Goal: Transaction & Acquisition: Purchase product/service

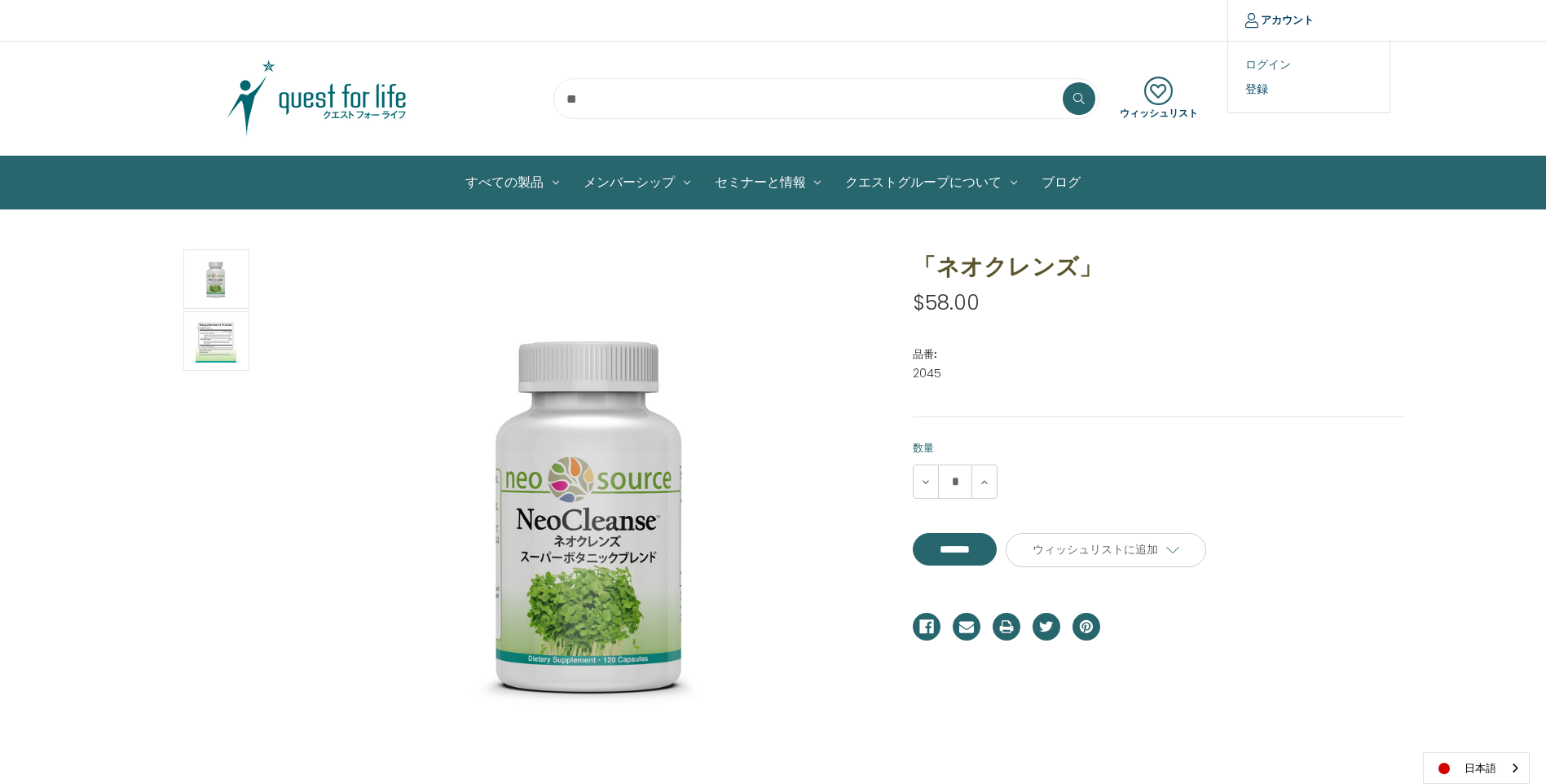
click at [1252, 64] on link "ログイン" at bounding box center [1308, 65] width 161 height 24
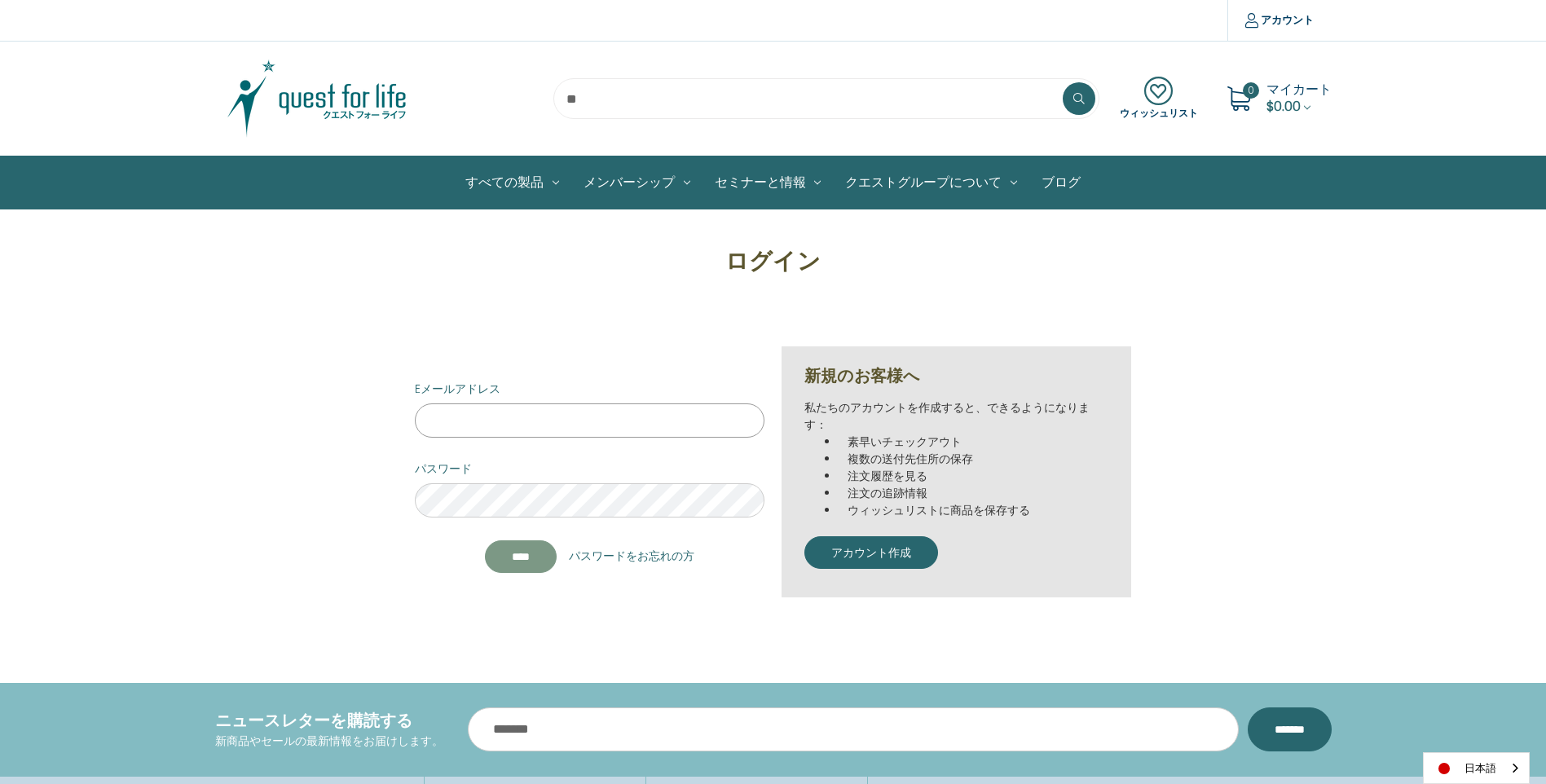
type input "**********"
click at [496, 565] on input "****" at bounding box center [520, 556] width 72 height 33
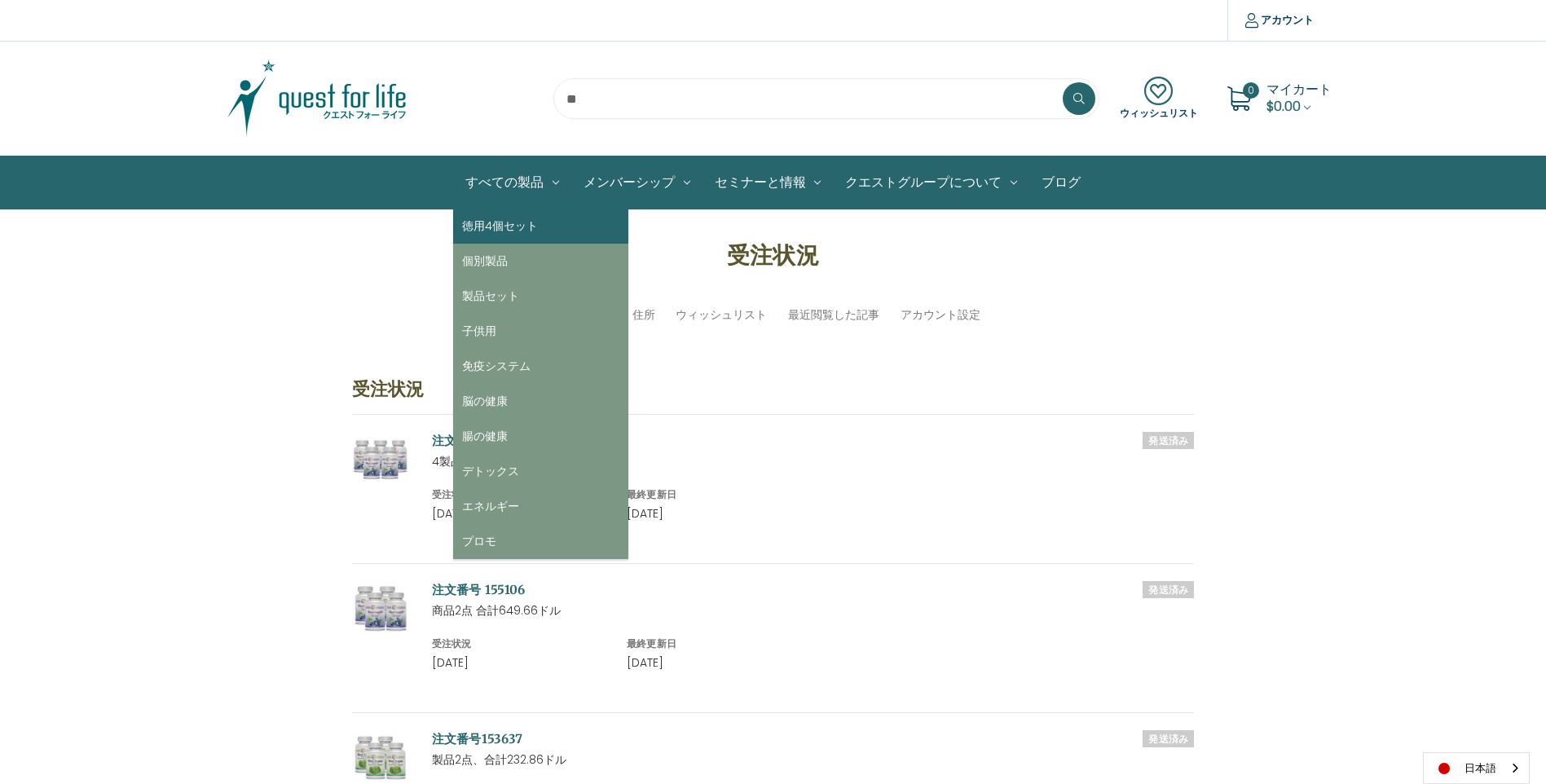
click at [480, 225] on link "徳用4個セット" at bounding box center [541, 226] width 175 height 35
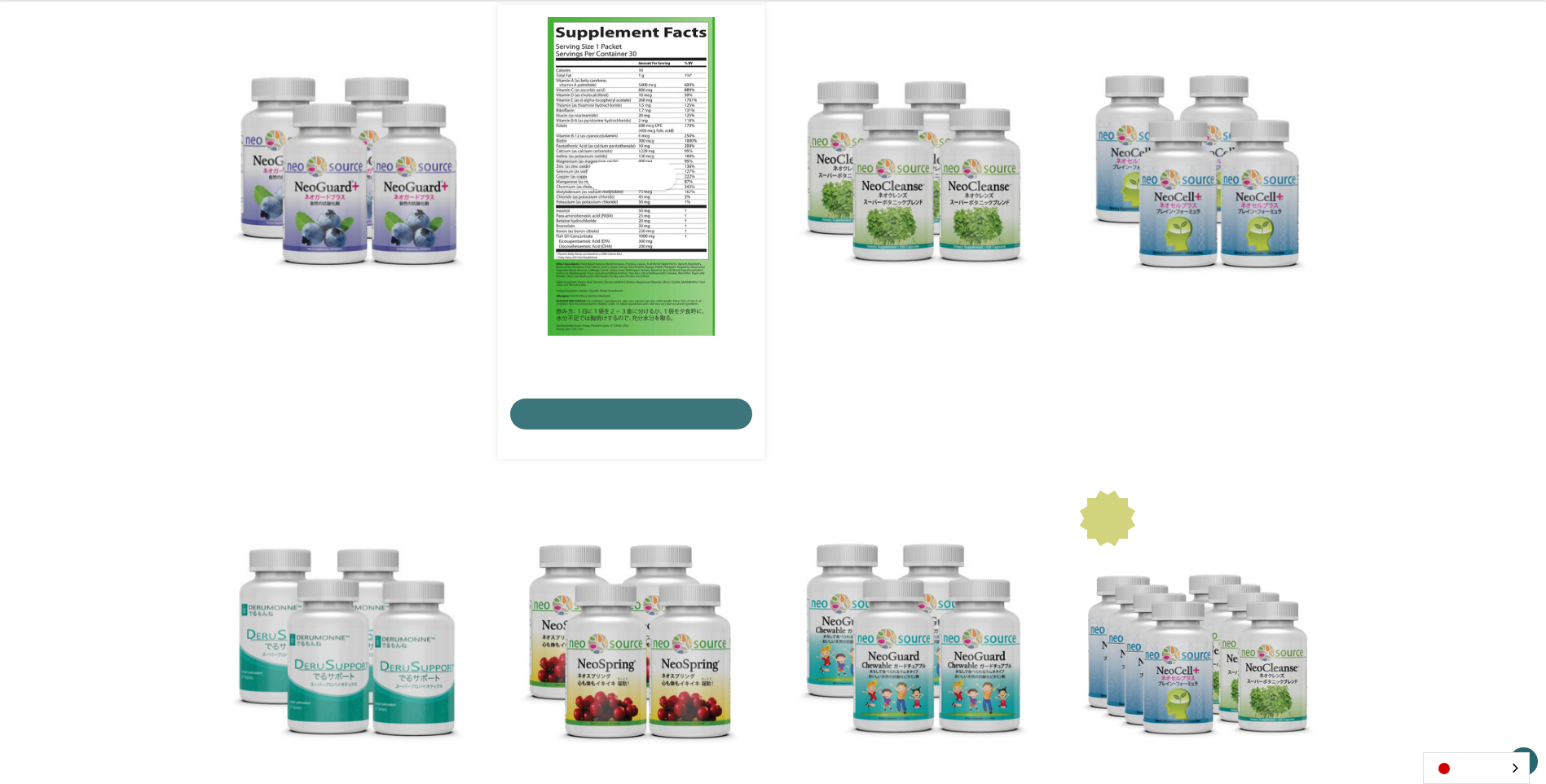
scroll to position [325, 0]
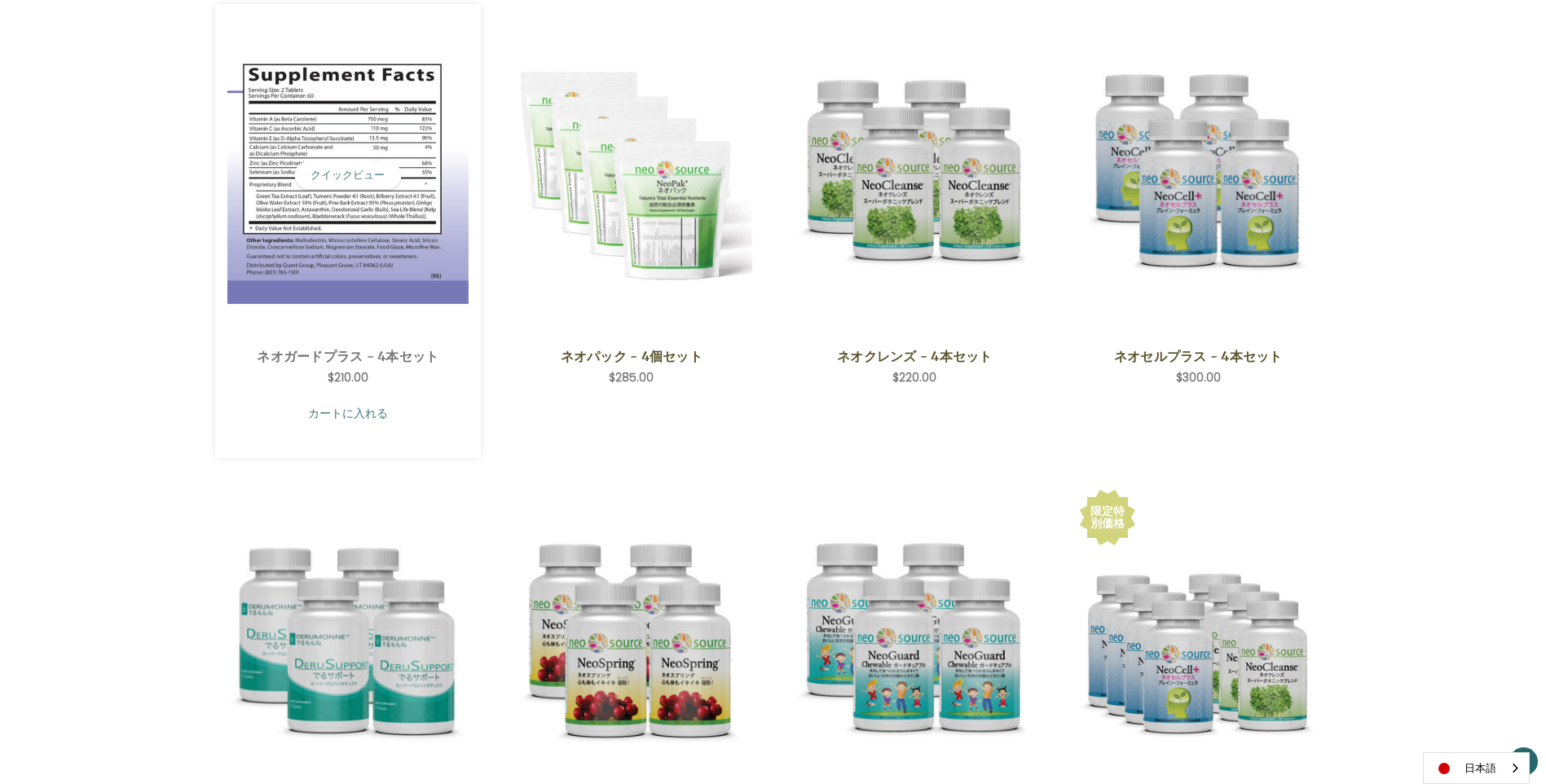
click at [348, 413] on link "カートに入れる" at bounding box center [348, 413] width 242 height 31
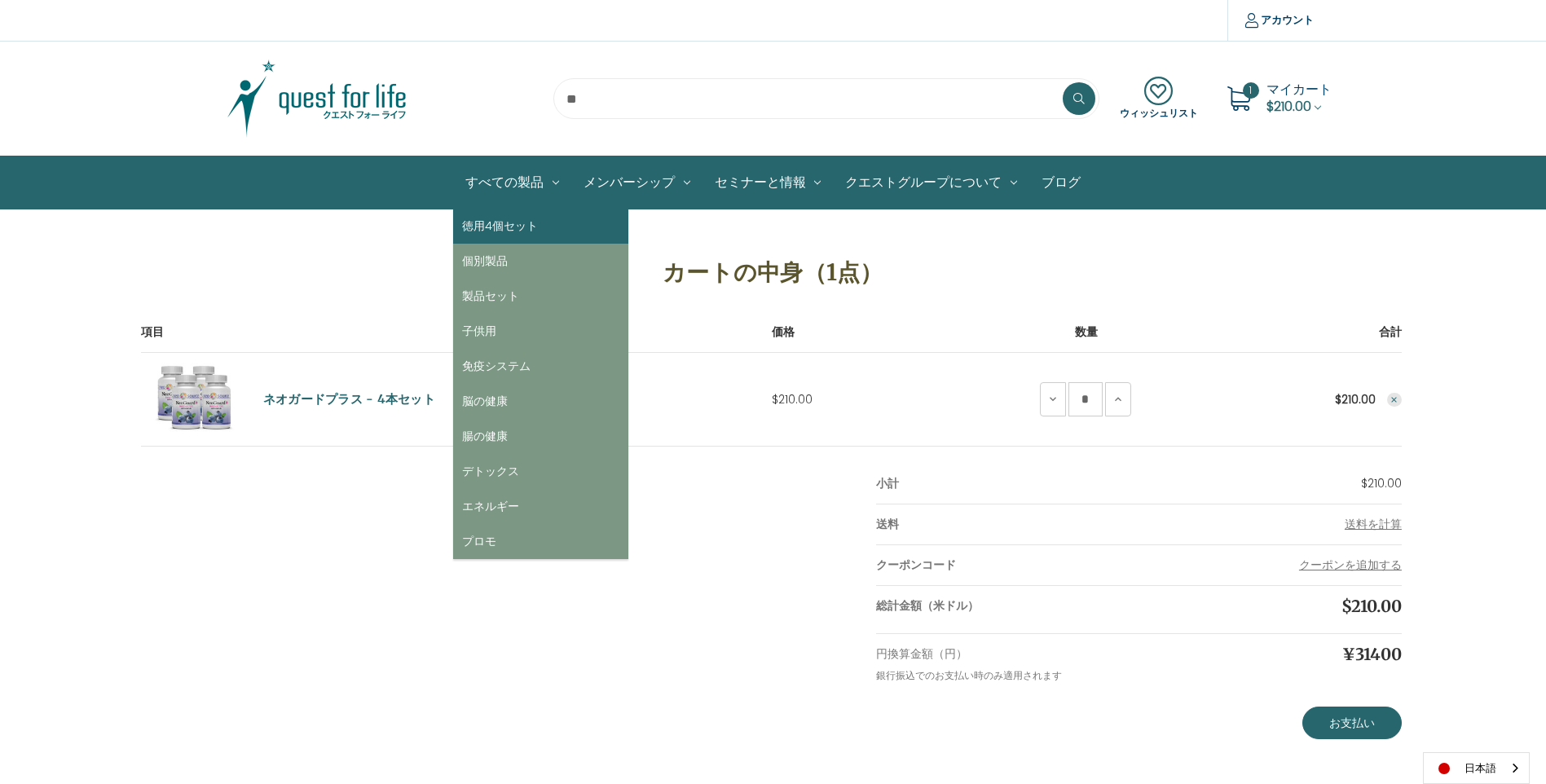
click at [492, 223] on link "徳用4個セット" at bounding box center [541, 226] width 175 height 35
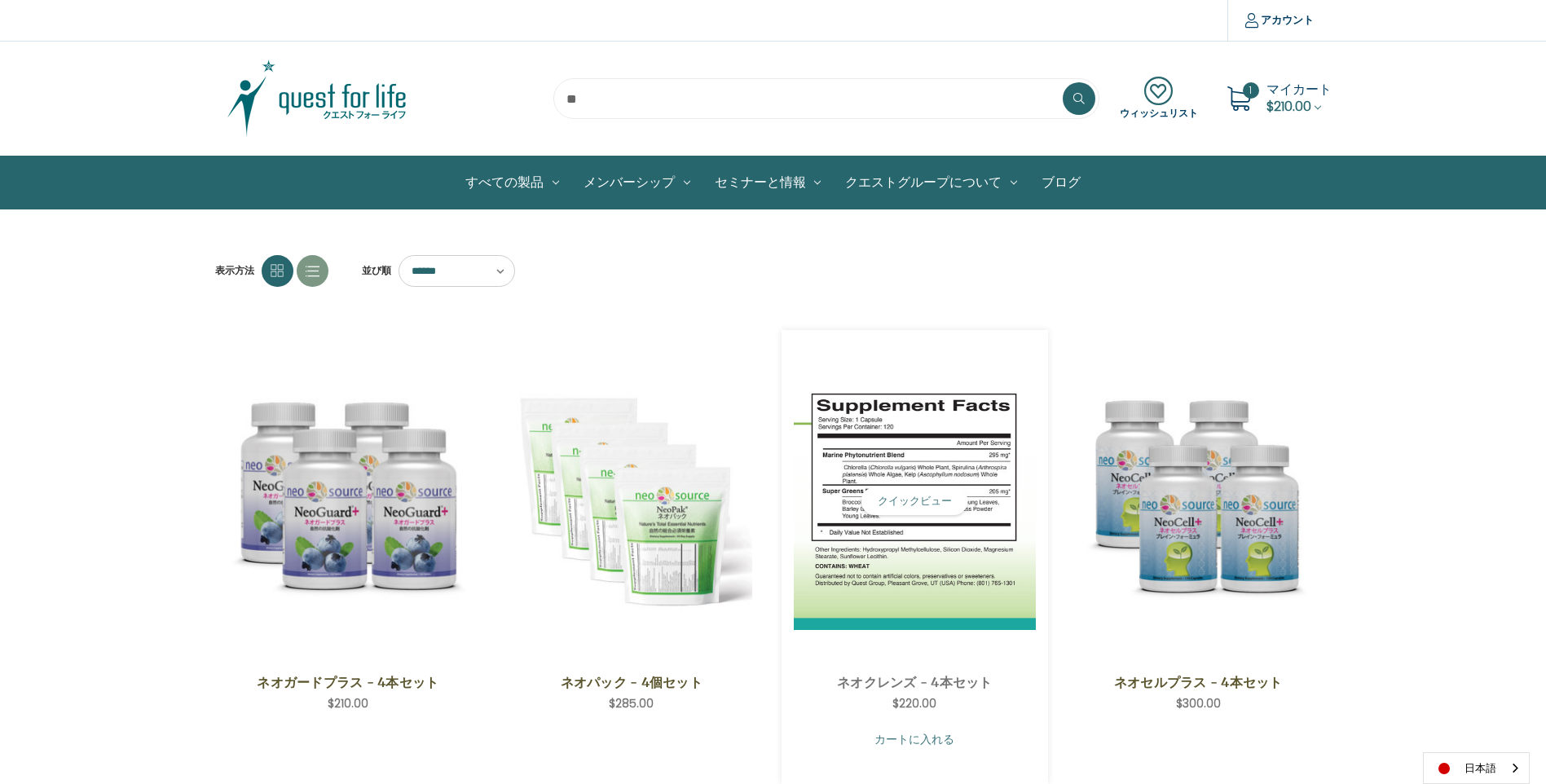
click at [950, 744] on link "カートに入れる" at bounding box center [914, 738] width 242 height 31
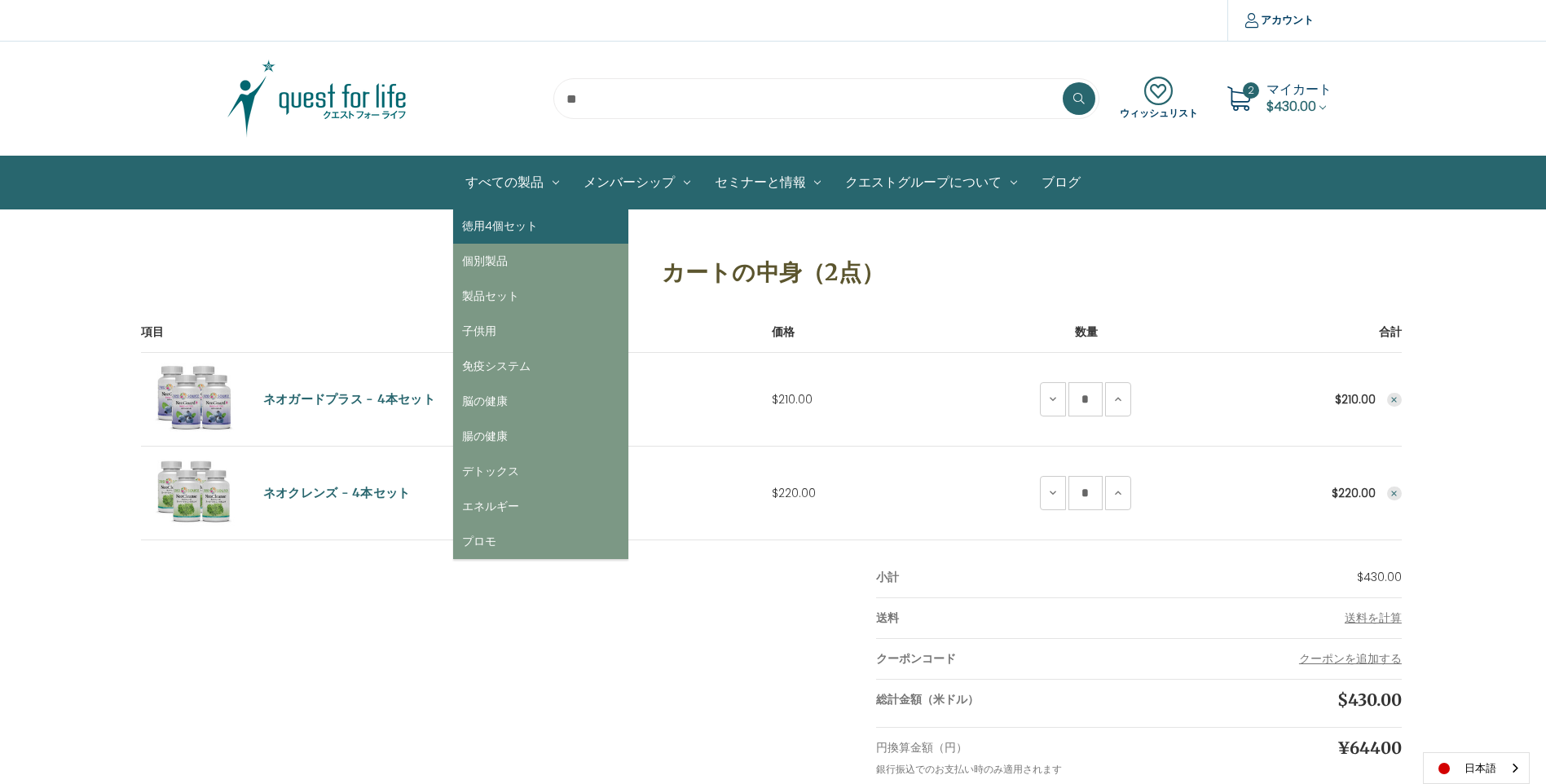
click at [497, 226] on link "徳用4個セット" at bounding box center [541, 226] width 175 height 35
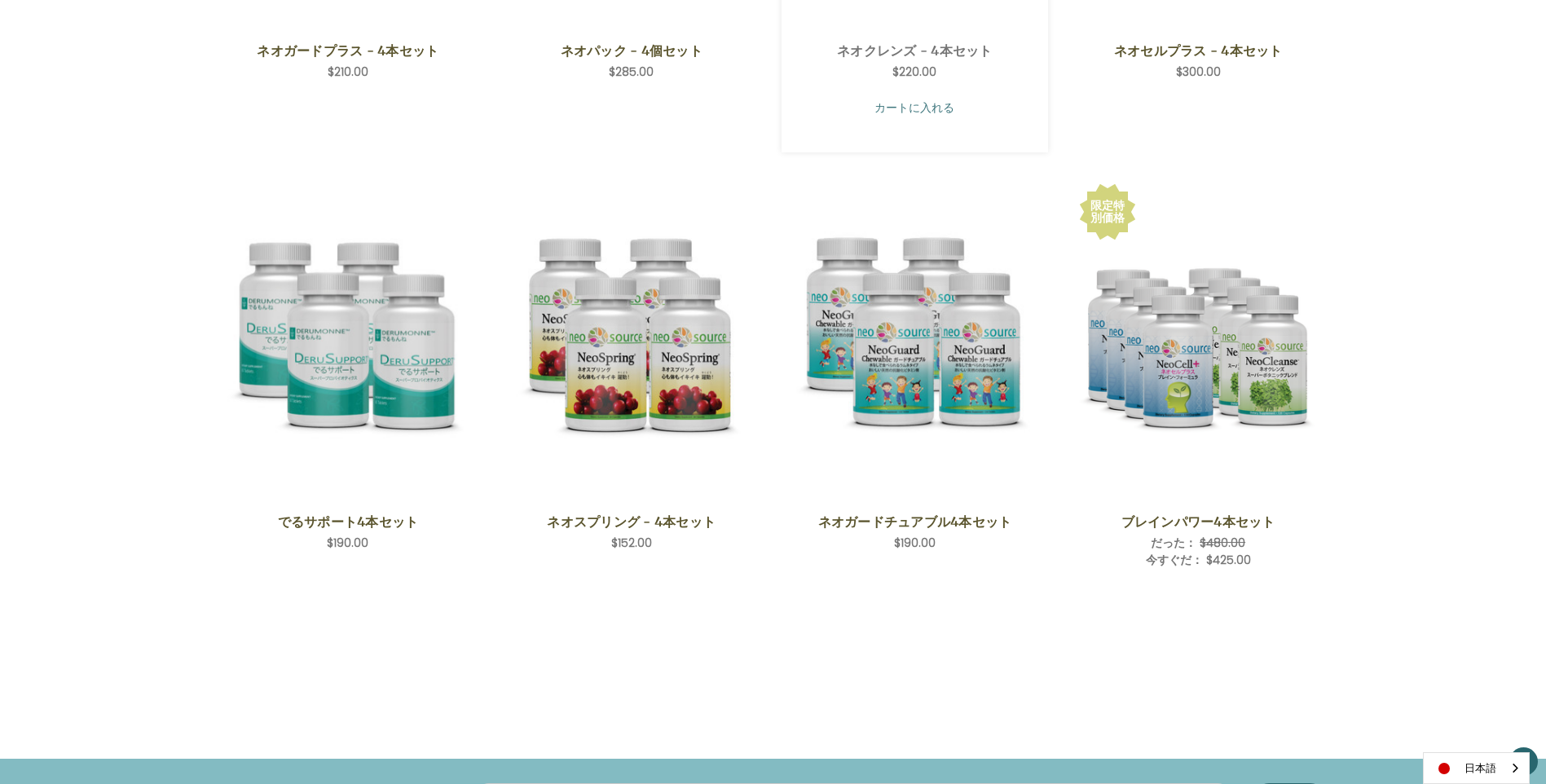
scroll to position [652, 0]
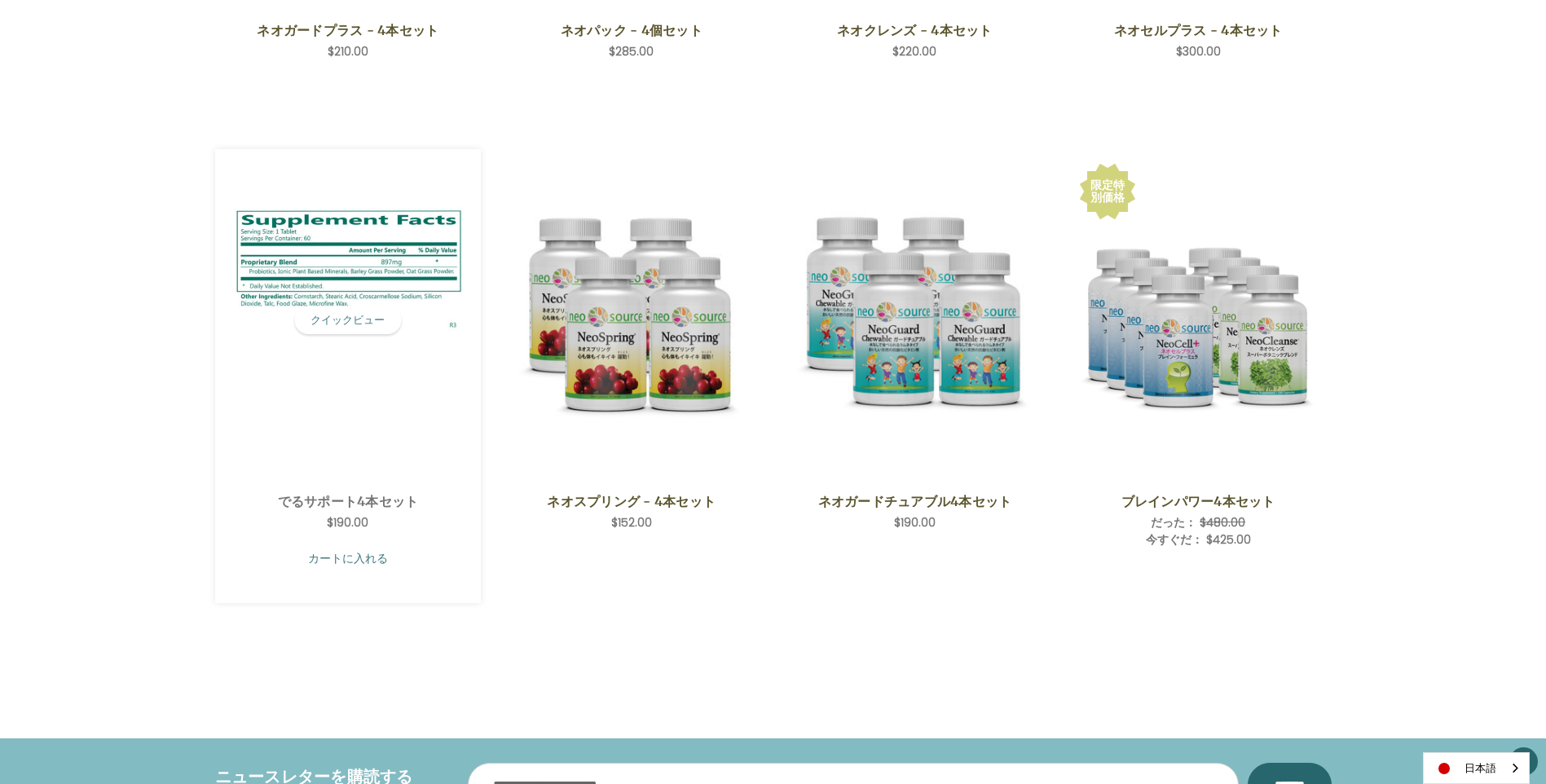
click at [344, 563] on link "カートに入れる" at bounding box center [348, 558] width 242 height 31
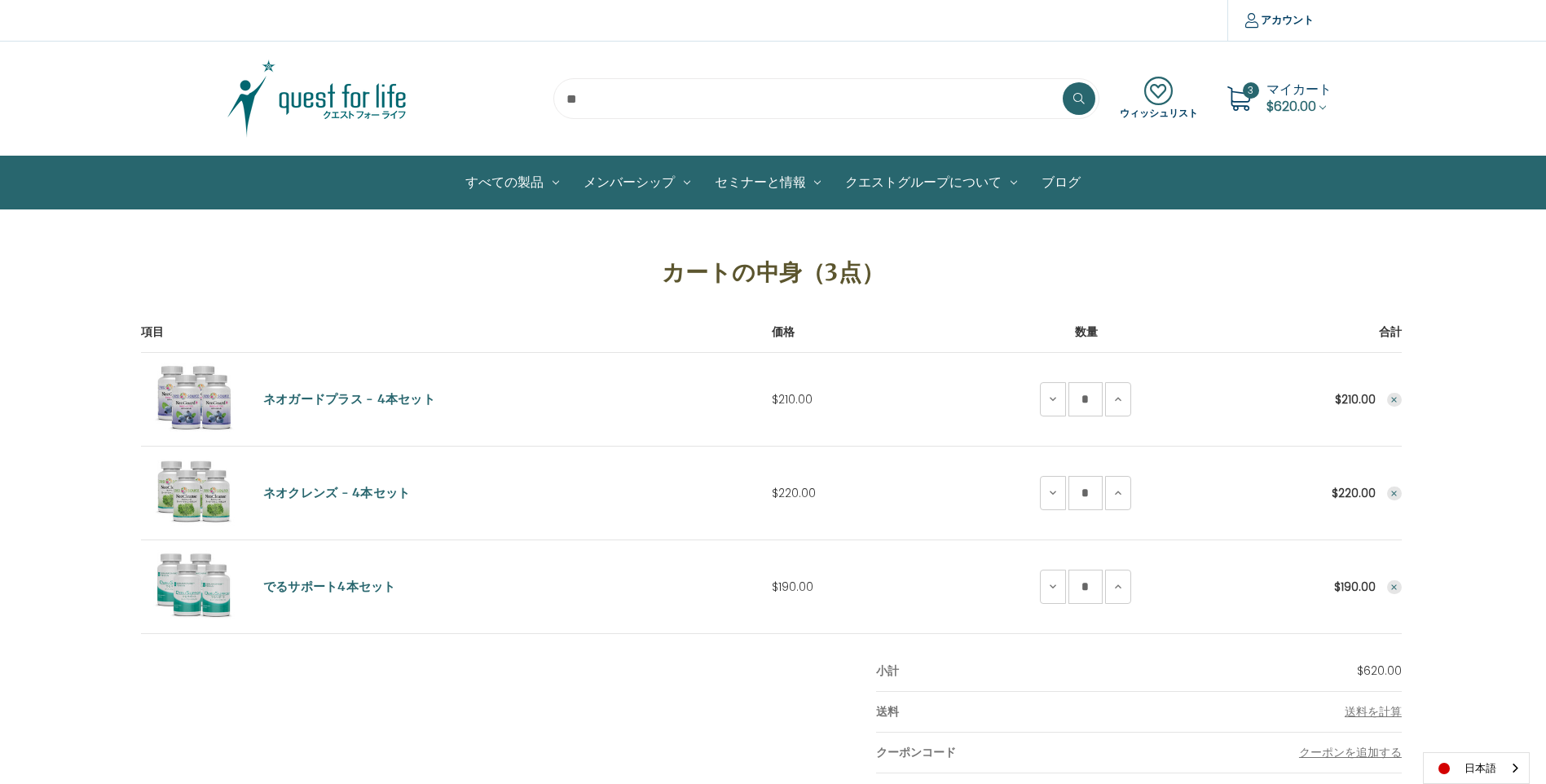
click at [1247, 101] on icon at bounding box center [1238, 98] width 24 height 24
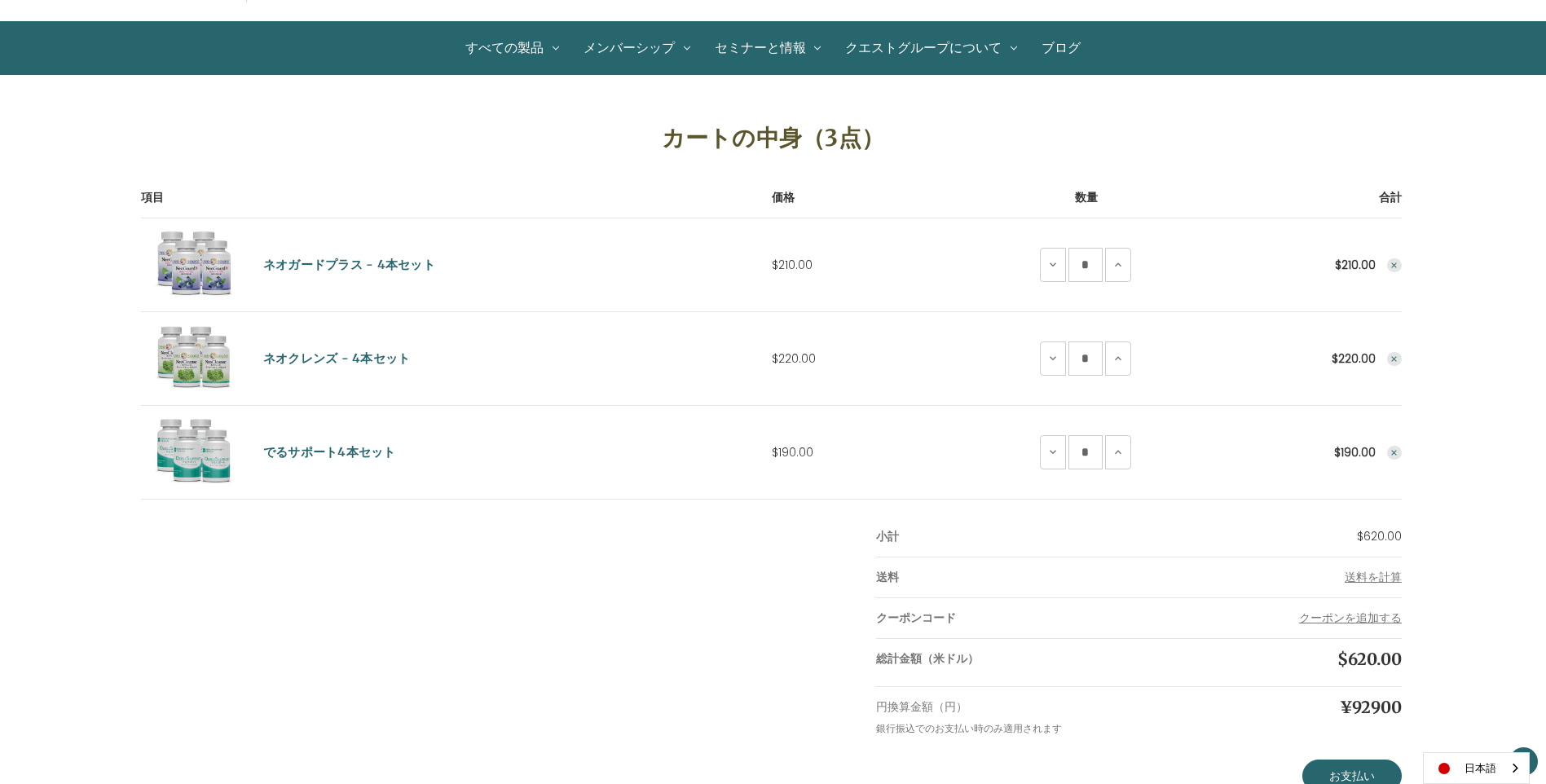
scroll to position [244, 0]
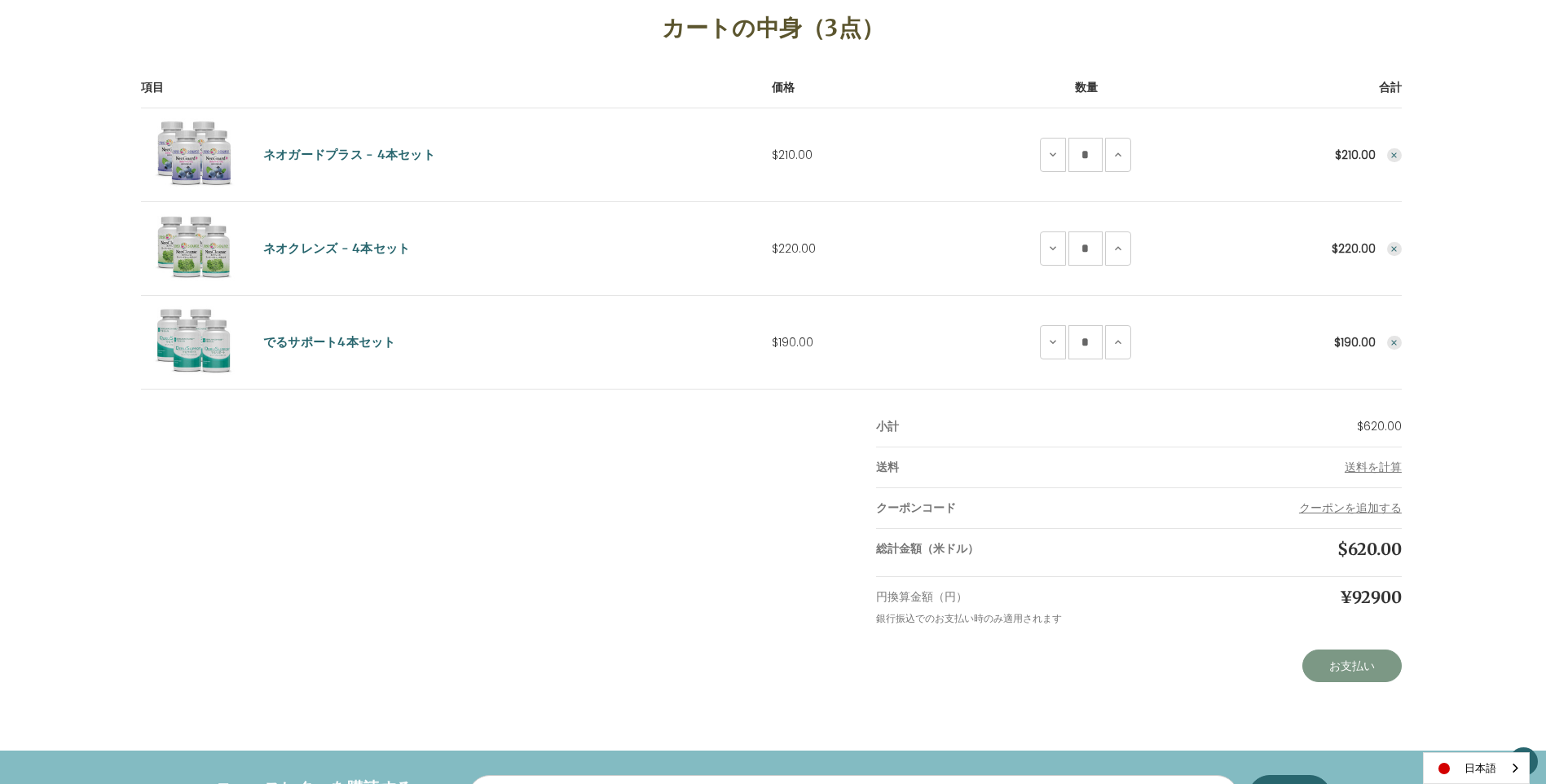
click at [1360, 663] on link "お支払い" at bounding box center [1352, 665] width 100 height 33
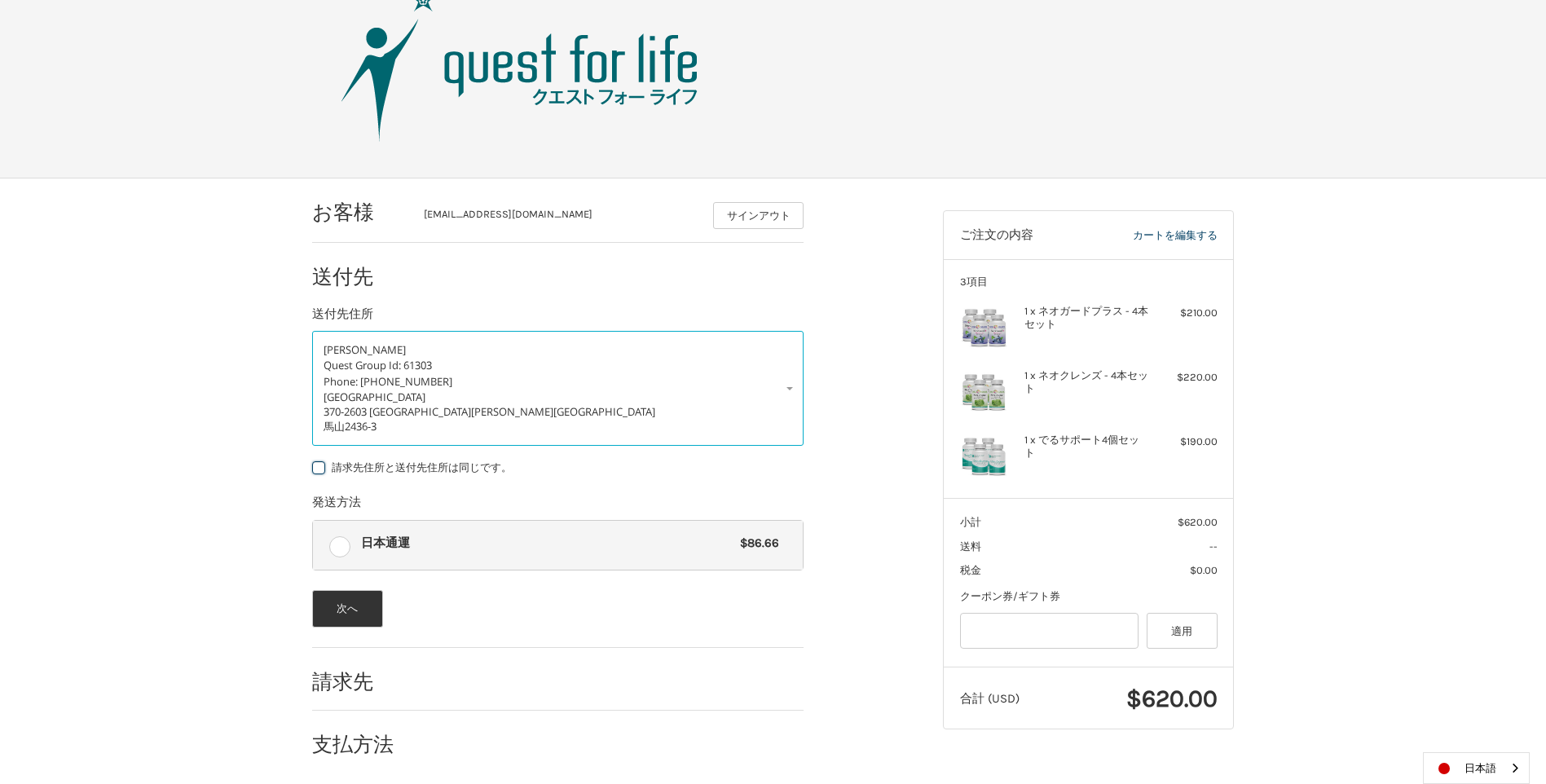
scroll to position [56, 0]
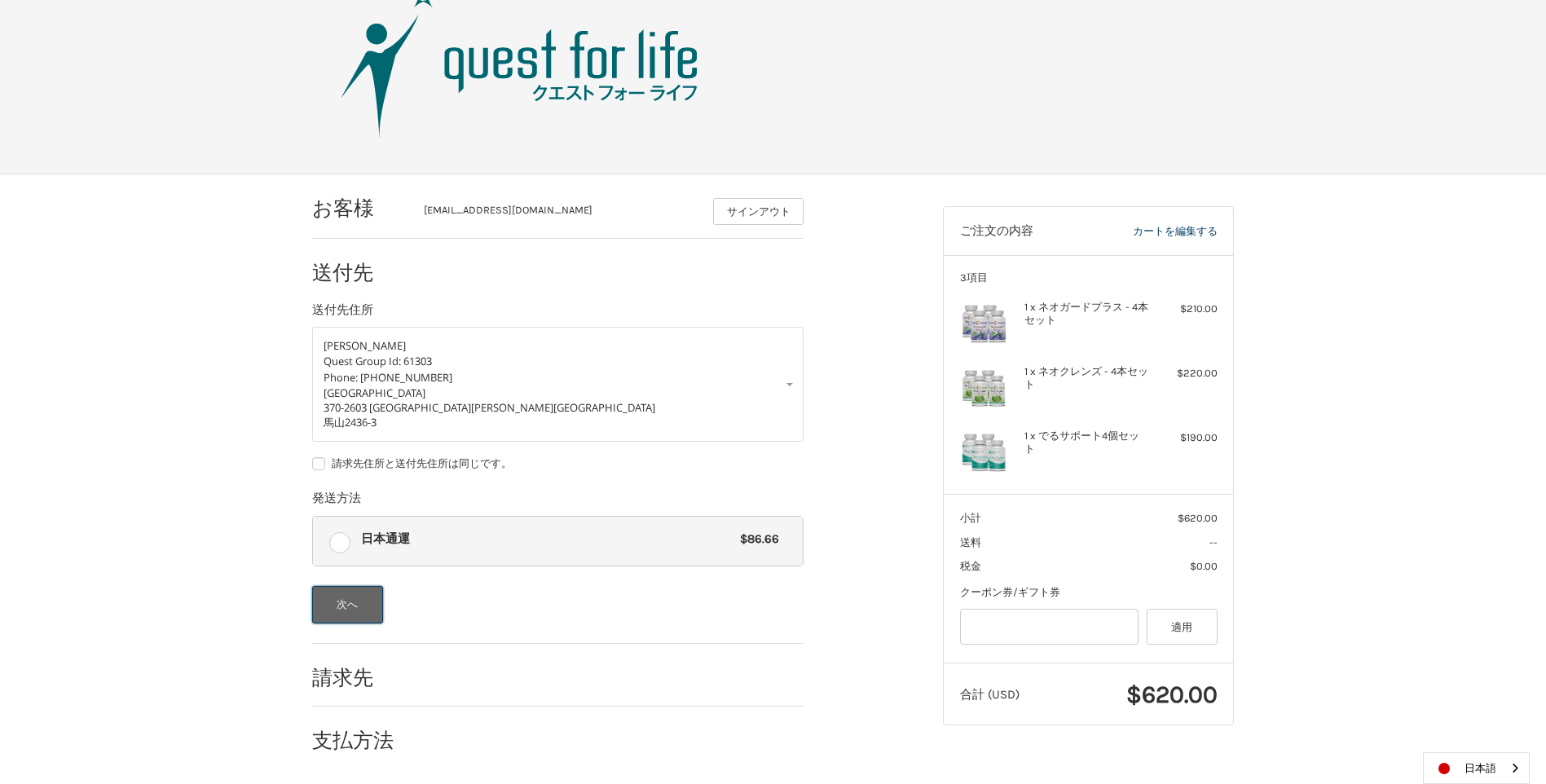
click at [351, 609] on button "次へ" at bounding box center [347, 604] width 71 height 37
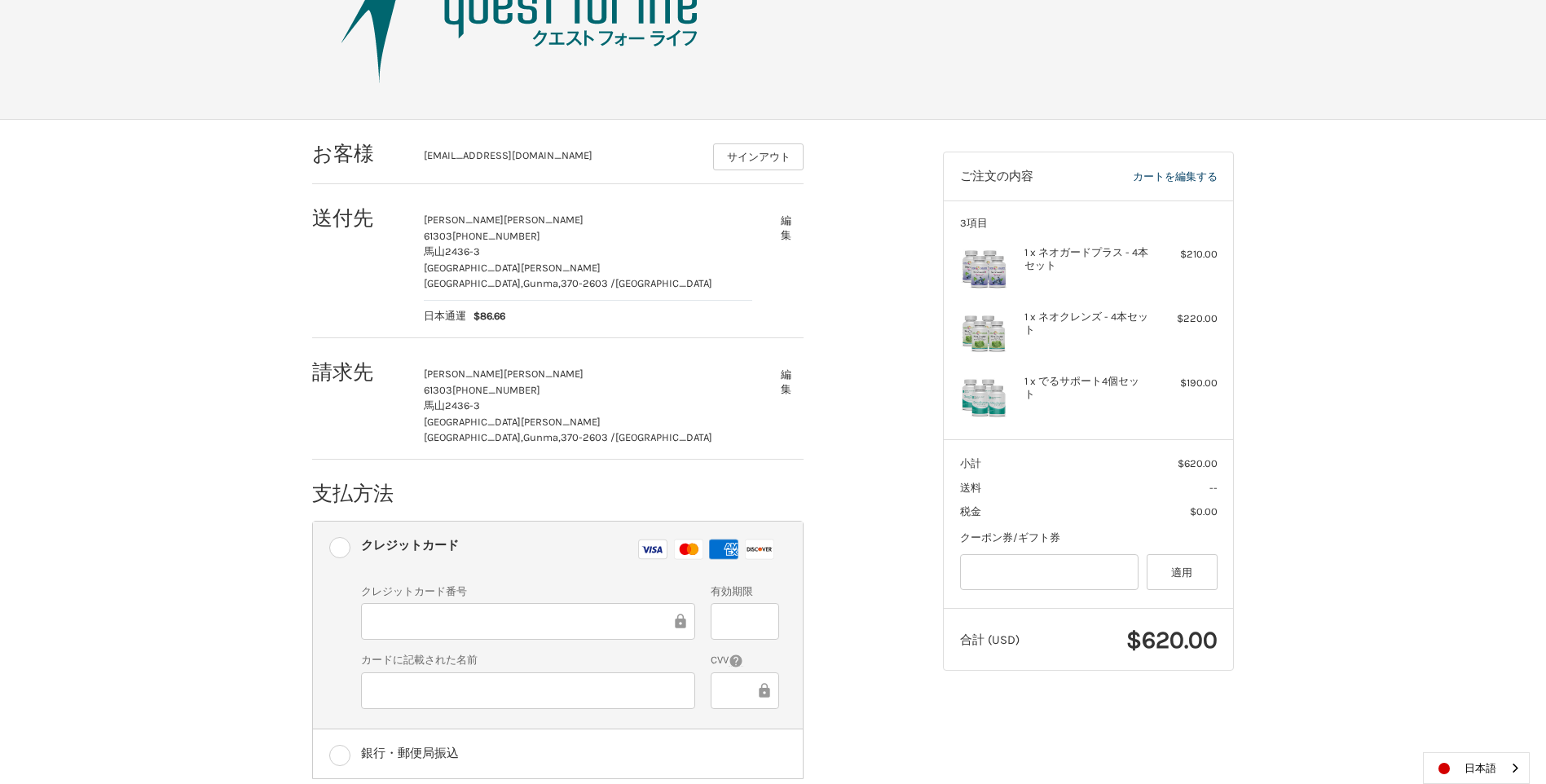
scroll to position [137, 0]
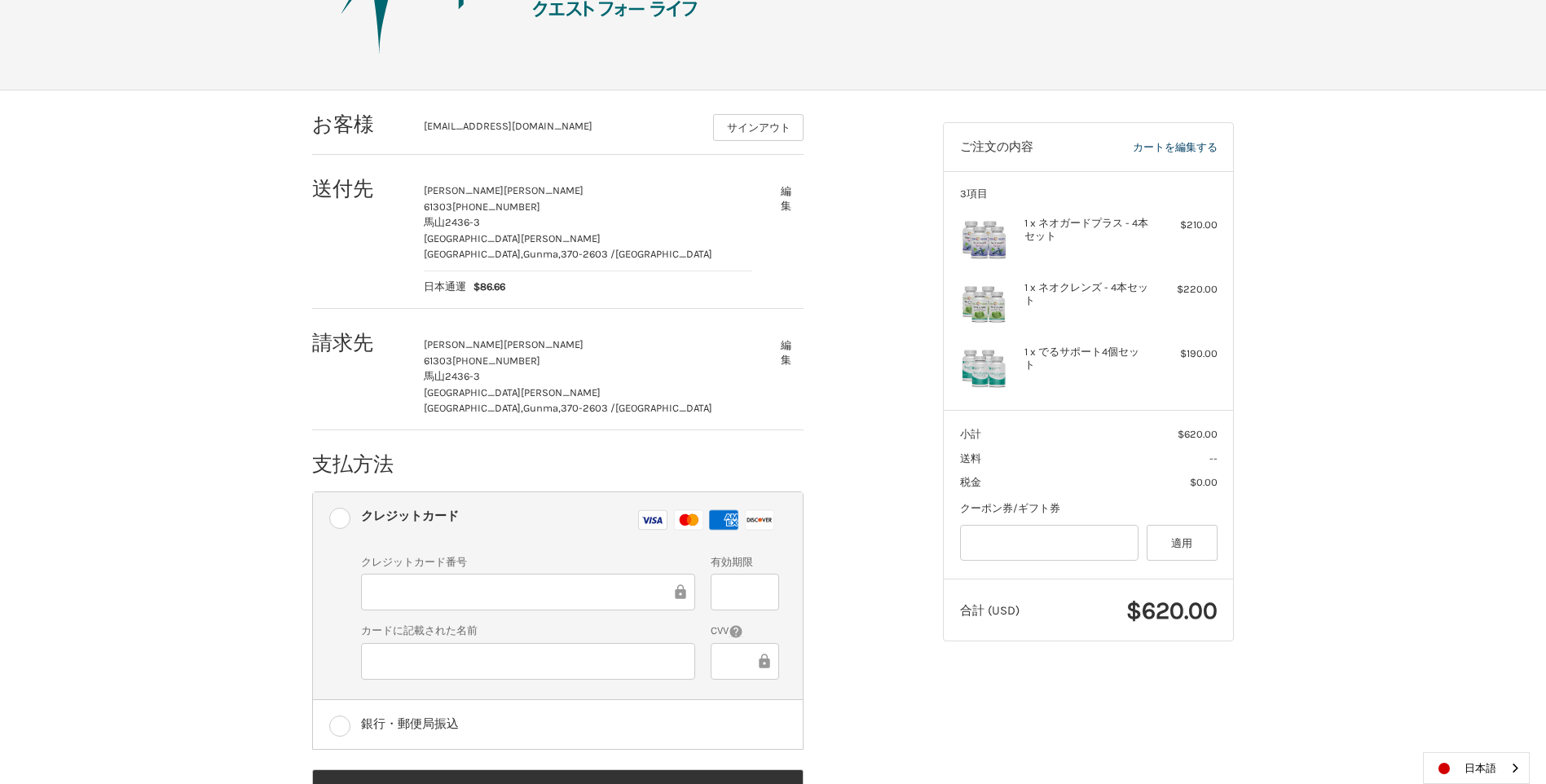
click at [343, 492] on label "クレジットカード Visa マスター アメックス ディスカバー" at bounding box center [558, 519] width 490 height 55
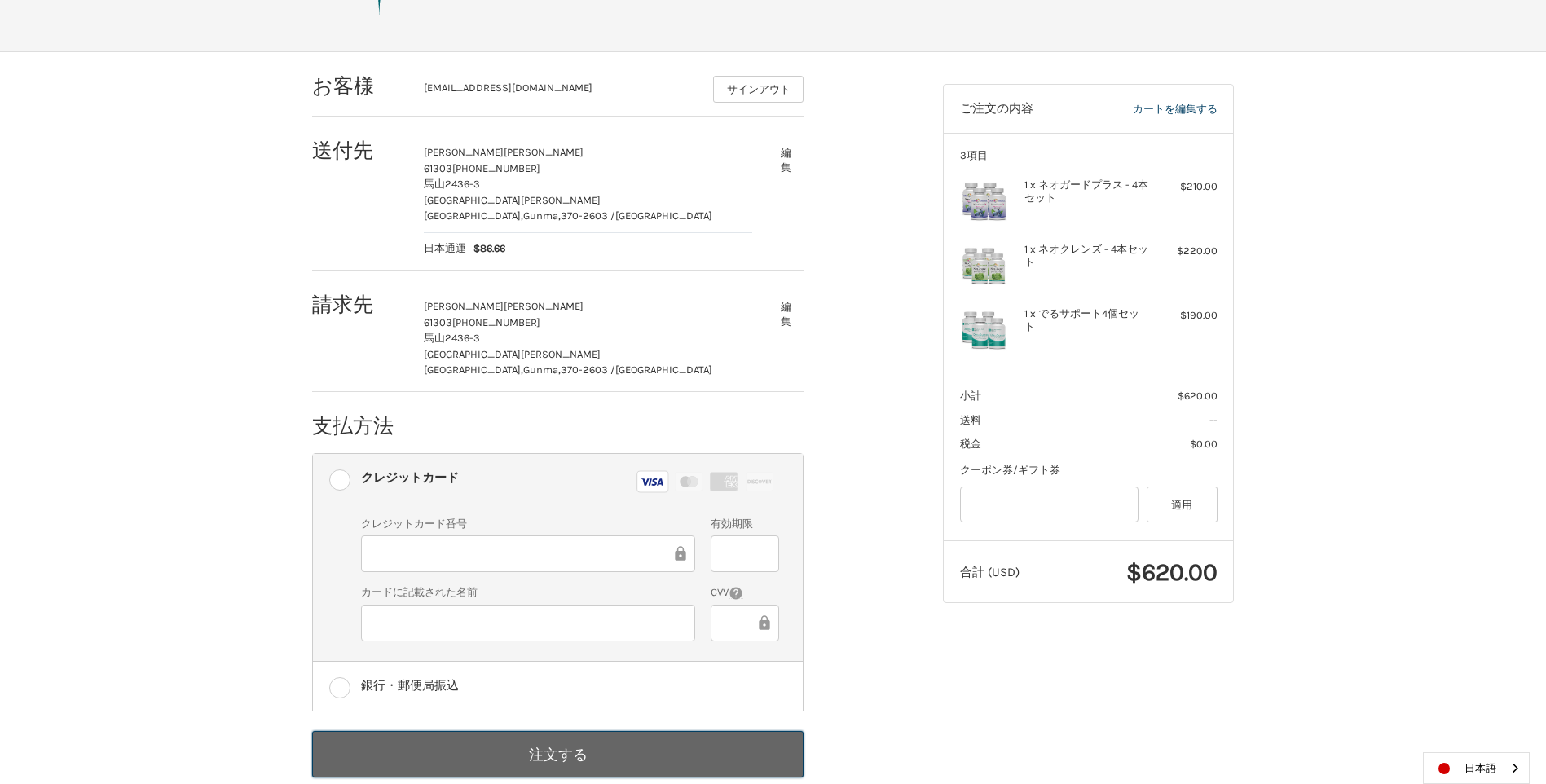
click at [620, 731] on button "注文する" at bounding box center [558, 754] width 492 height 46
click at [576, 731] on button "注文する" at bounding box center [558, 754] width 492 height 46
click at [559, 731] on button "注文する" at bounding box center [558, 754] width 492 height 46
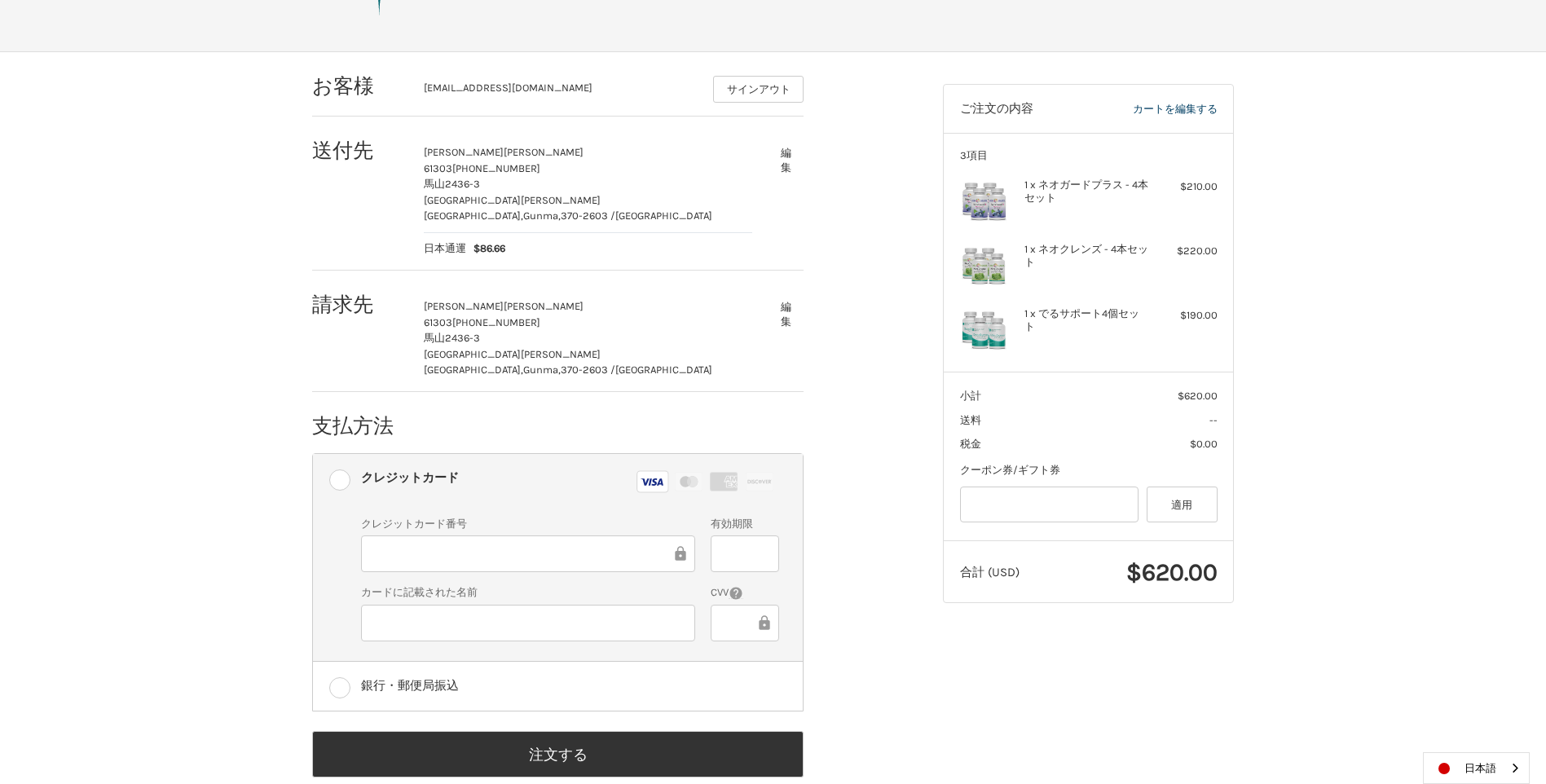
click at [765, 615] on icon at bounding box center [764, 622] width 11 height 14
click at [737, 586] on icon at bounding box center [735, 593] width 14 height 14
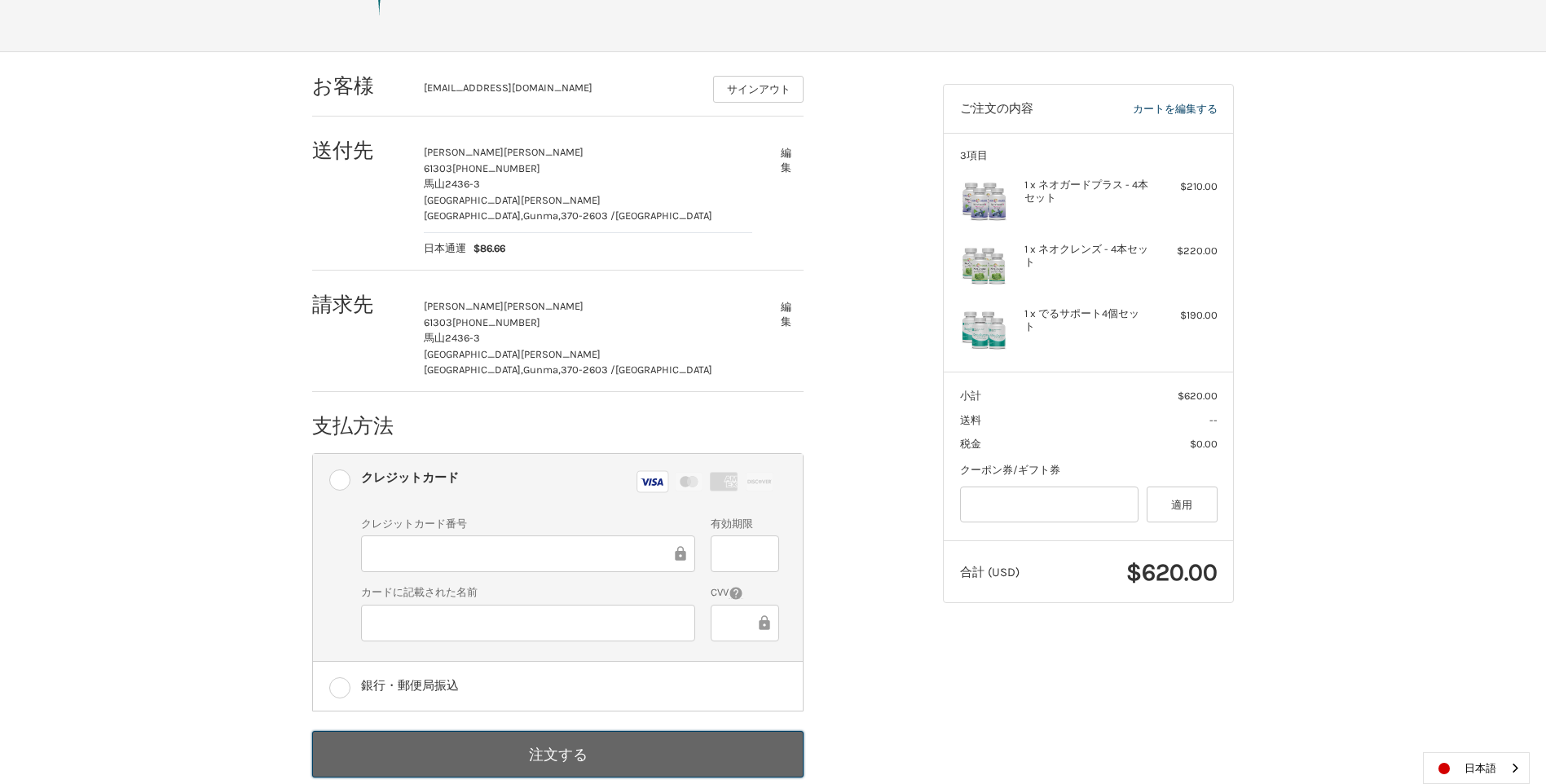
click at [497, 731] on button "注文する" at bounding box center [558, 754] width 492 height 46
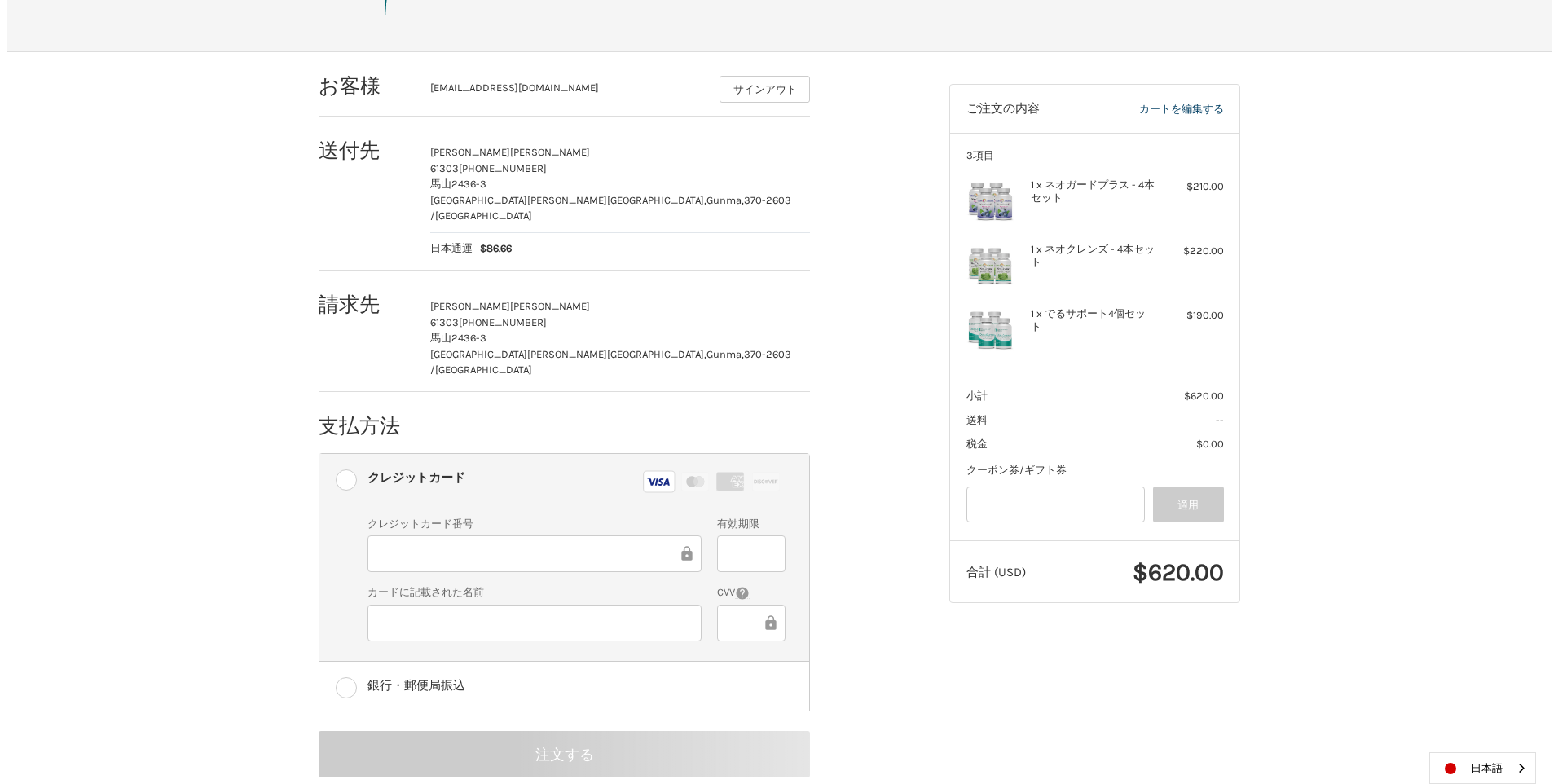
scroll to position [0, 0]
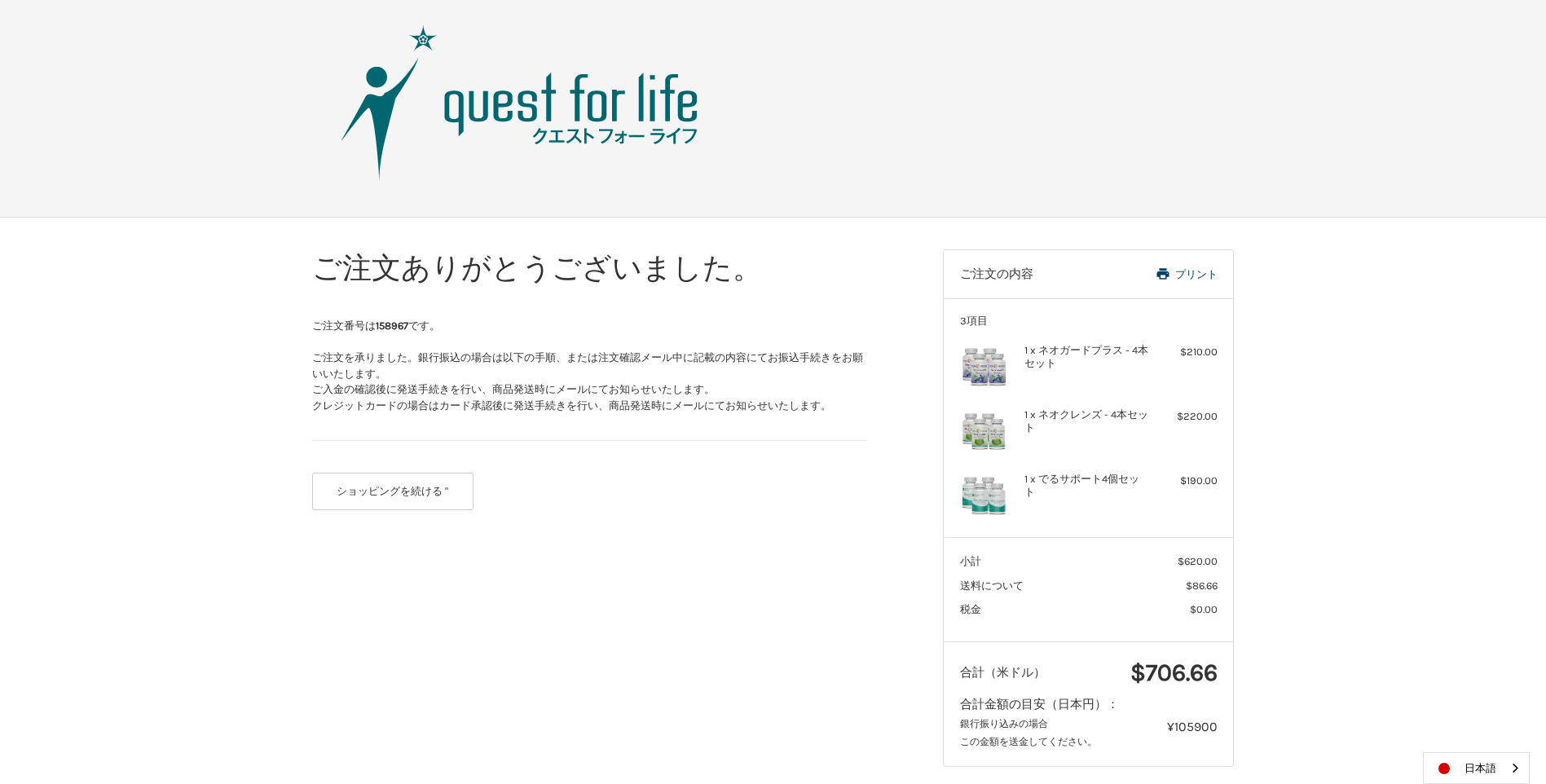
scroll to position [24, 0]
